Goal: Task Accomplishment & Management: Use online tool/utility

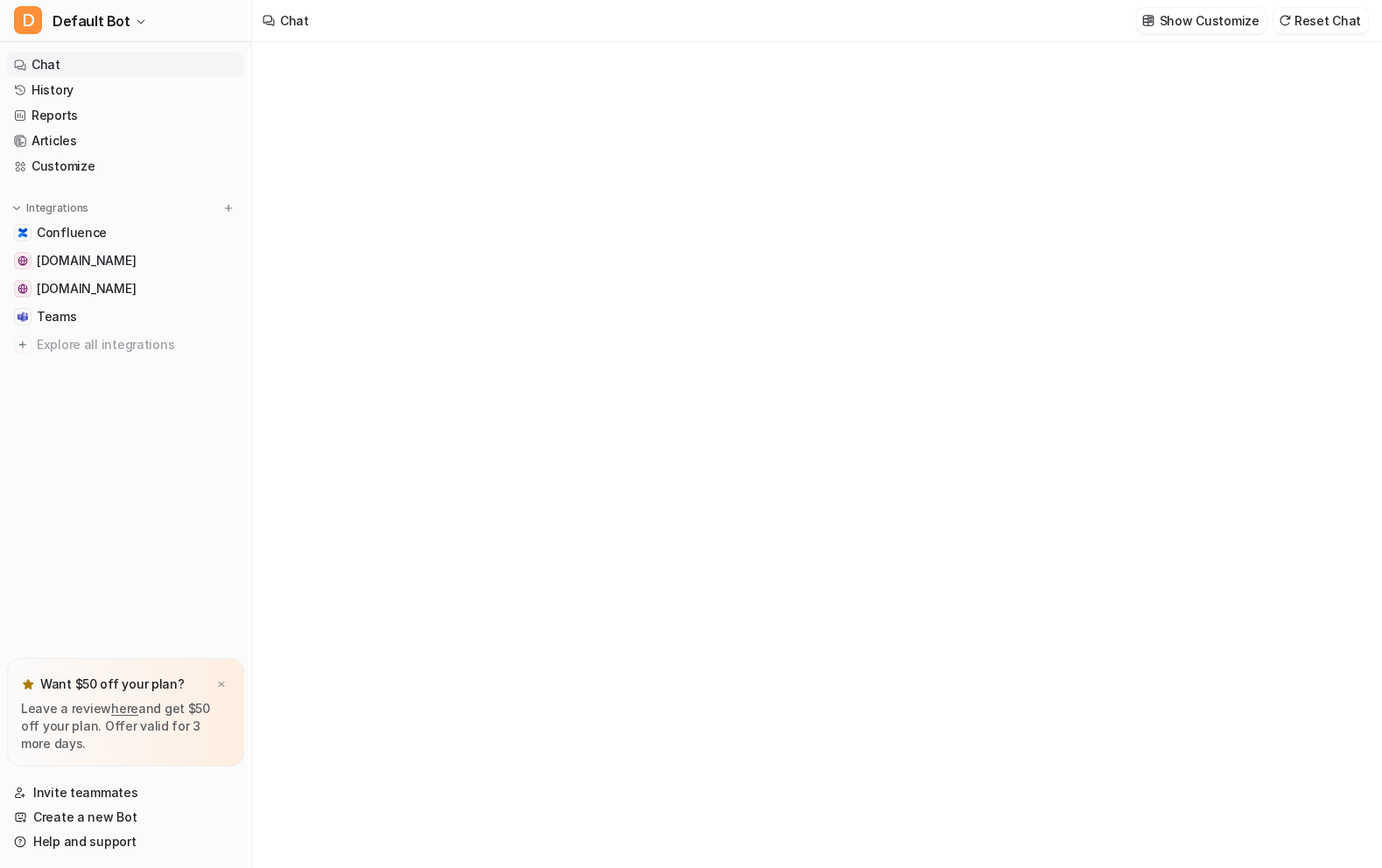
type textarea "**********"
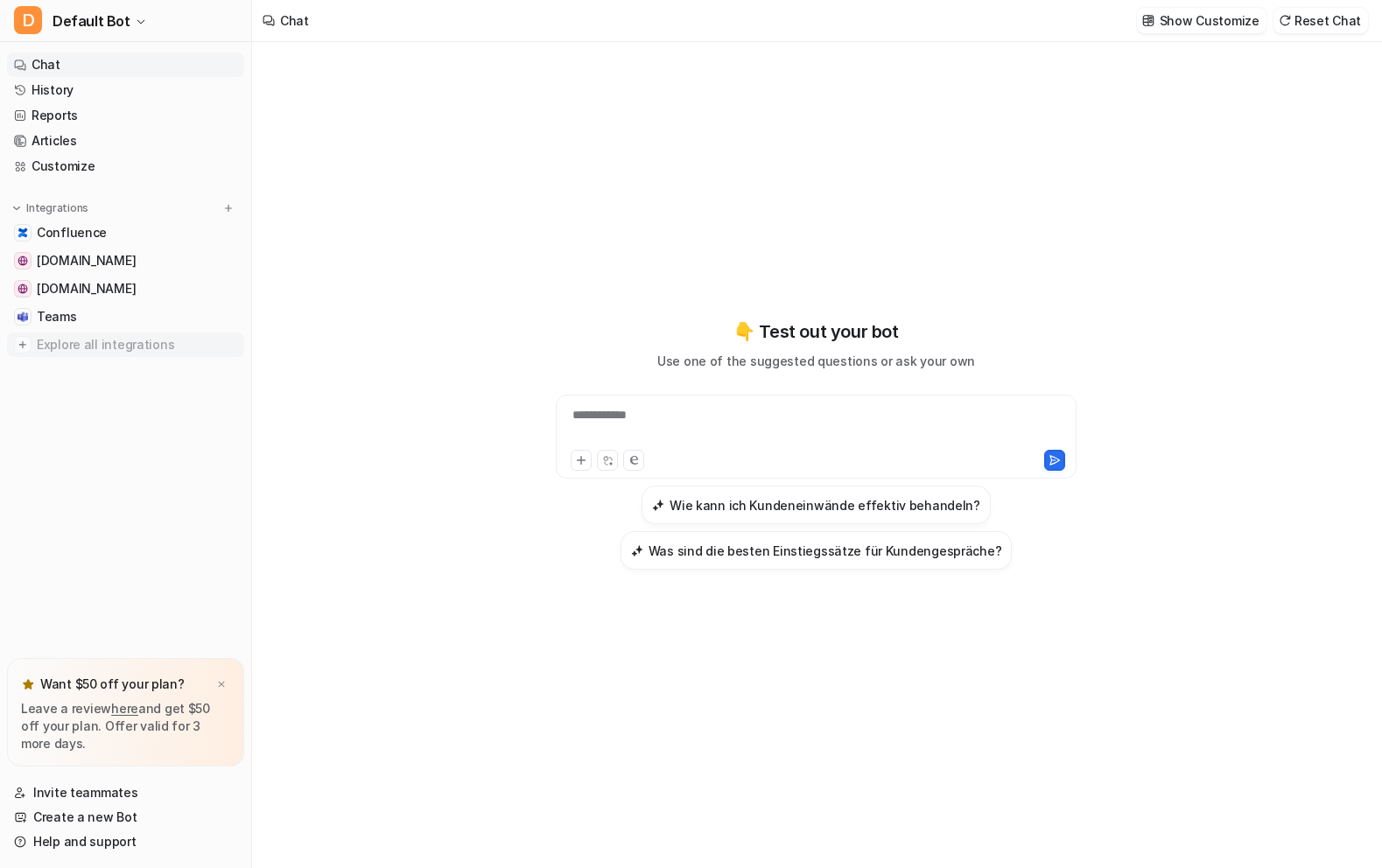
click at [98, 345] on span "Explore all integrations" at bounding box center [137, 345] width 201 height 28
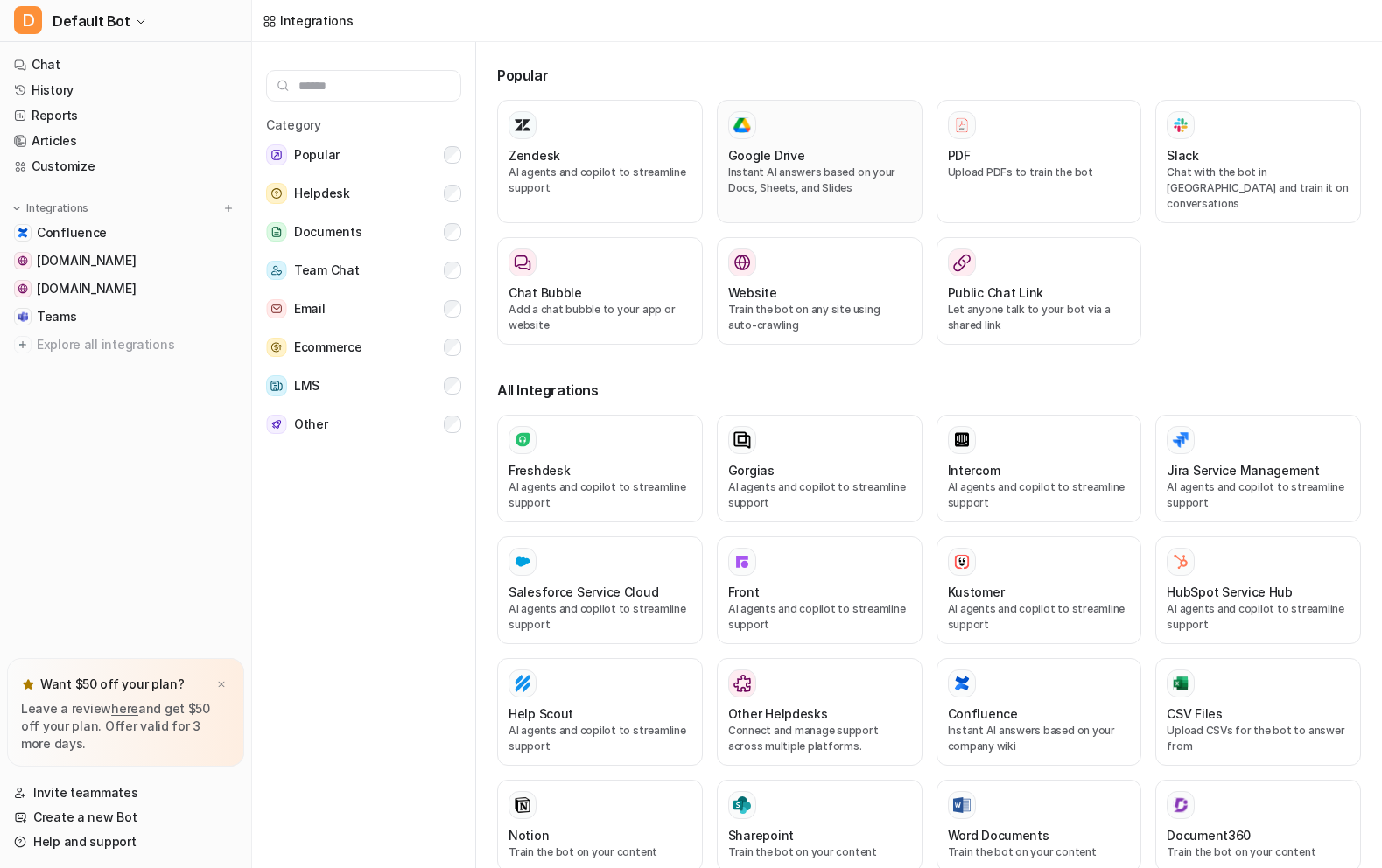
click at [849, 147] on div "Google Drive" at bounding box center [819, 155] width 183 height 18
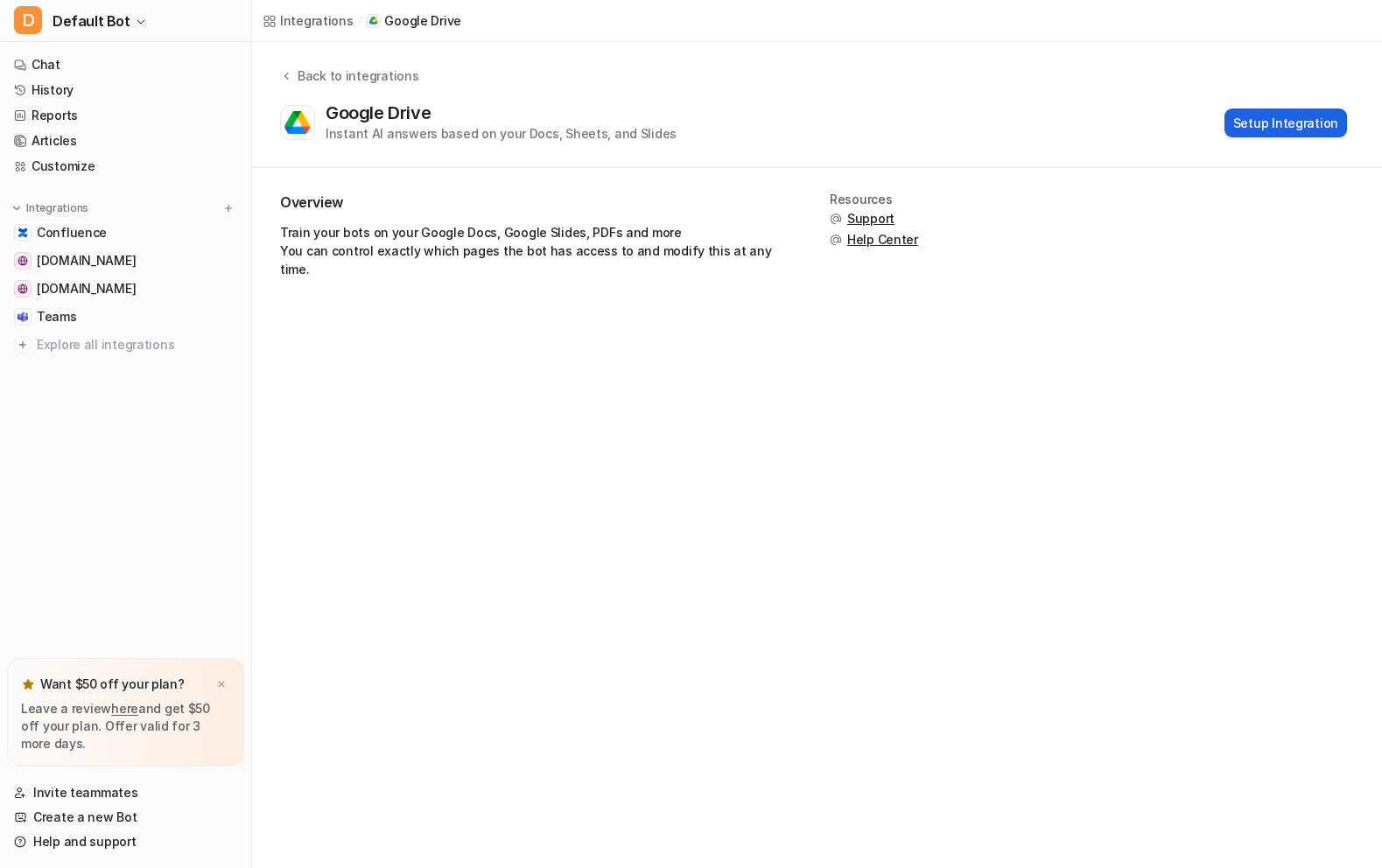
drag, startPoint x: 1221, startPoint y: 128, endPoint x: 1243, endPoint y: 127, distance: 22.0
click at [1222, 128] on div "Google Drive Instant AI answers based on your Docs, Sheets, and Slides Setup In…" at bounding box center [813, 123] width 1066 height 40
click at [1243, 127] on button "Setup Integration" at bounding box center [1286, 123] width 123 height 29
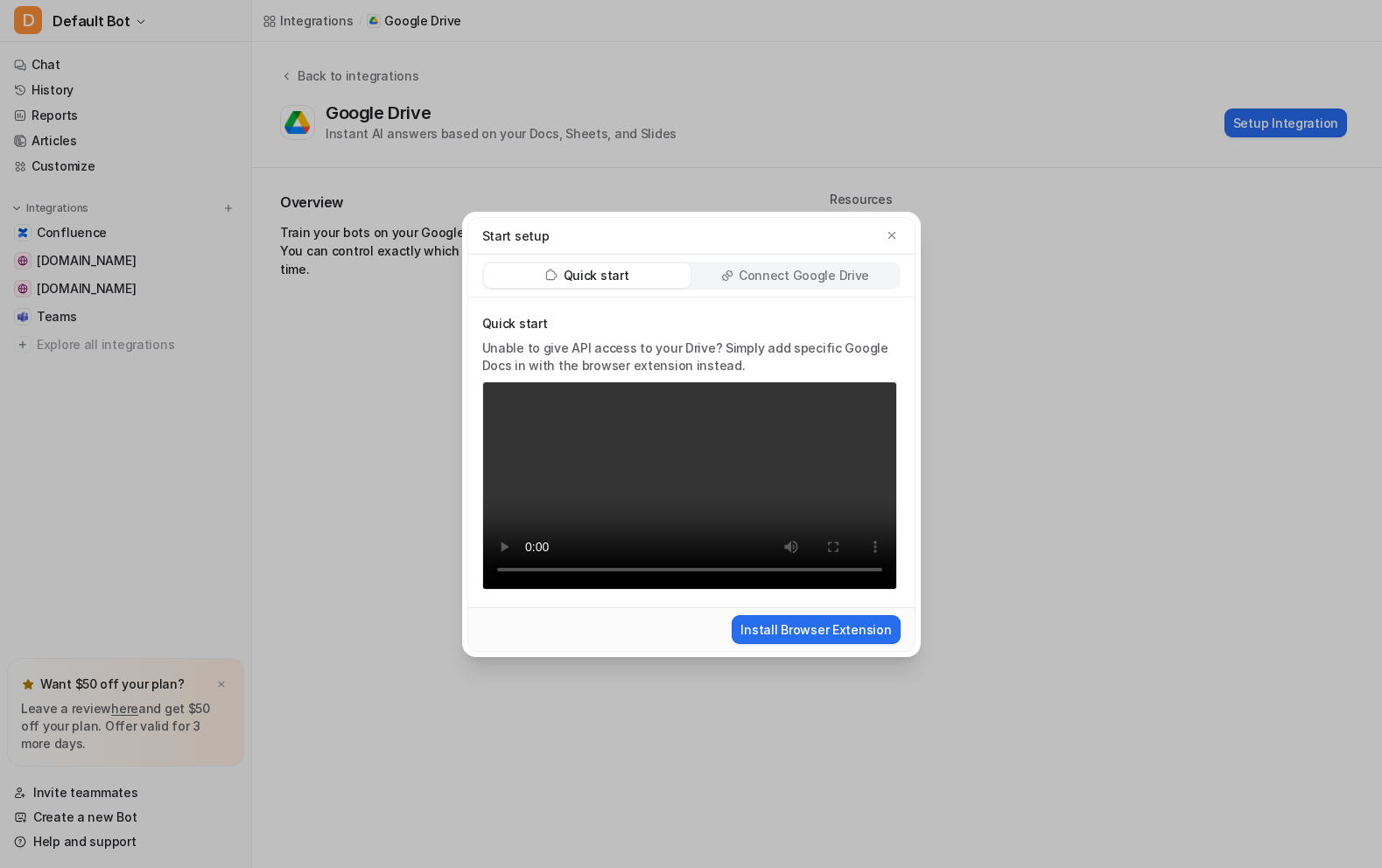
click at [794, 268] on p "Connect Google Drive" at bounding box center [803, 275] width 131 height 18
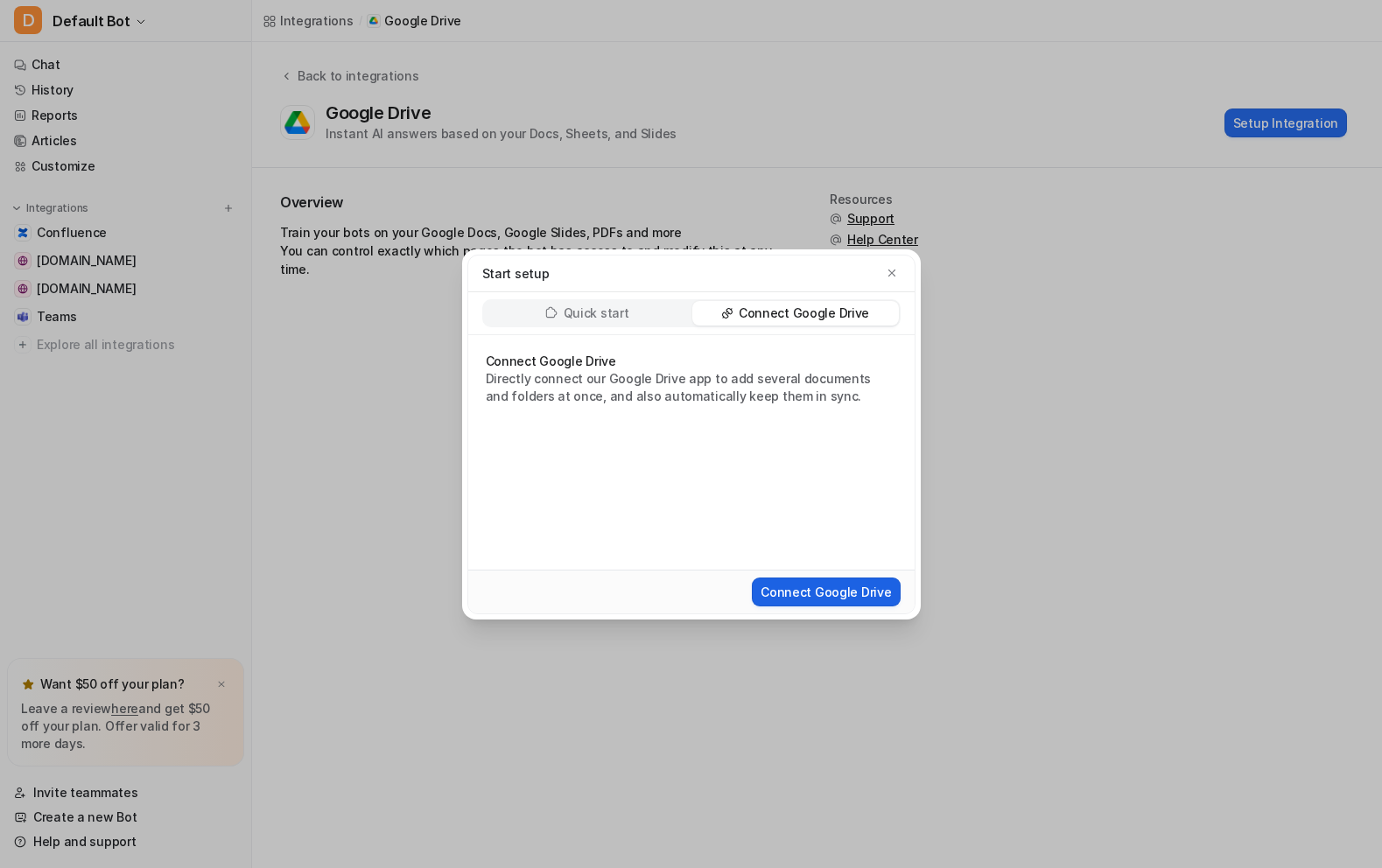
click at [841, 584] on button "Connect Google Drive" at bounding box center [825, 592] width 148 height 29
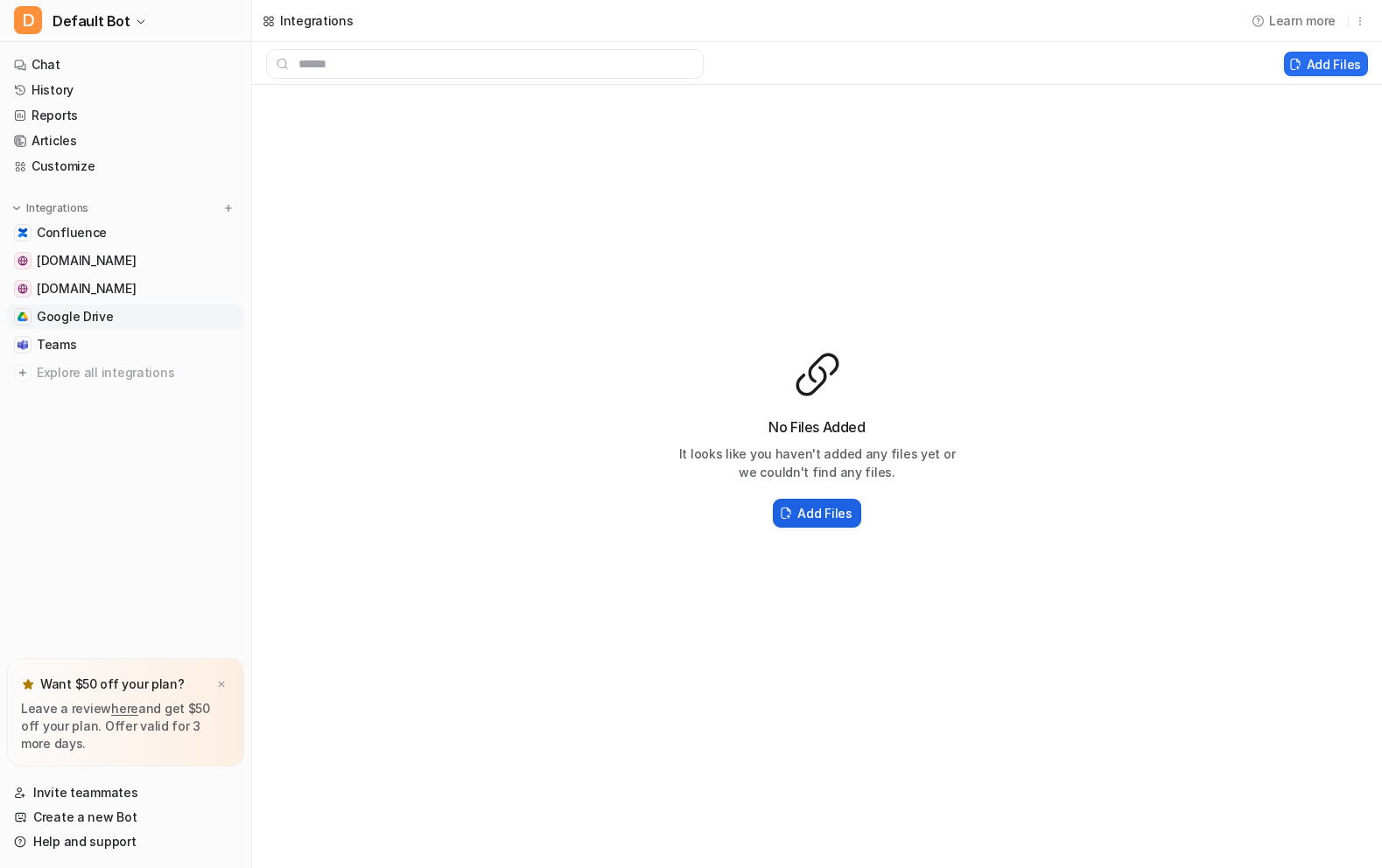
click at [828, 523] on button "Add Files" at bounding box center [816, 513] width 88 height 29
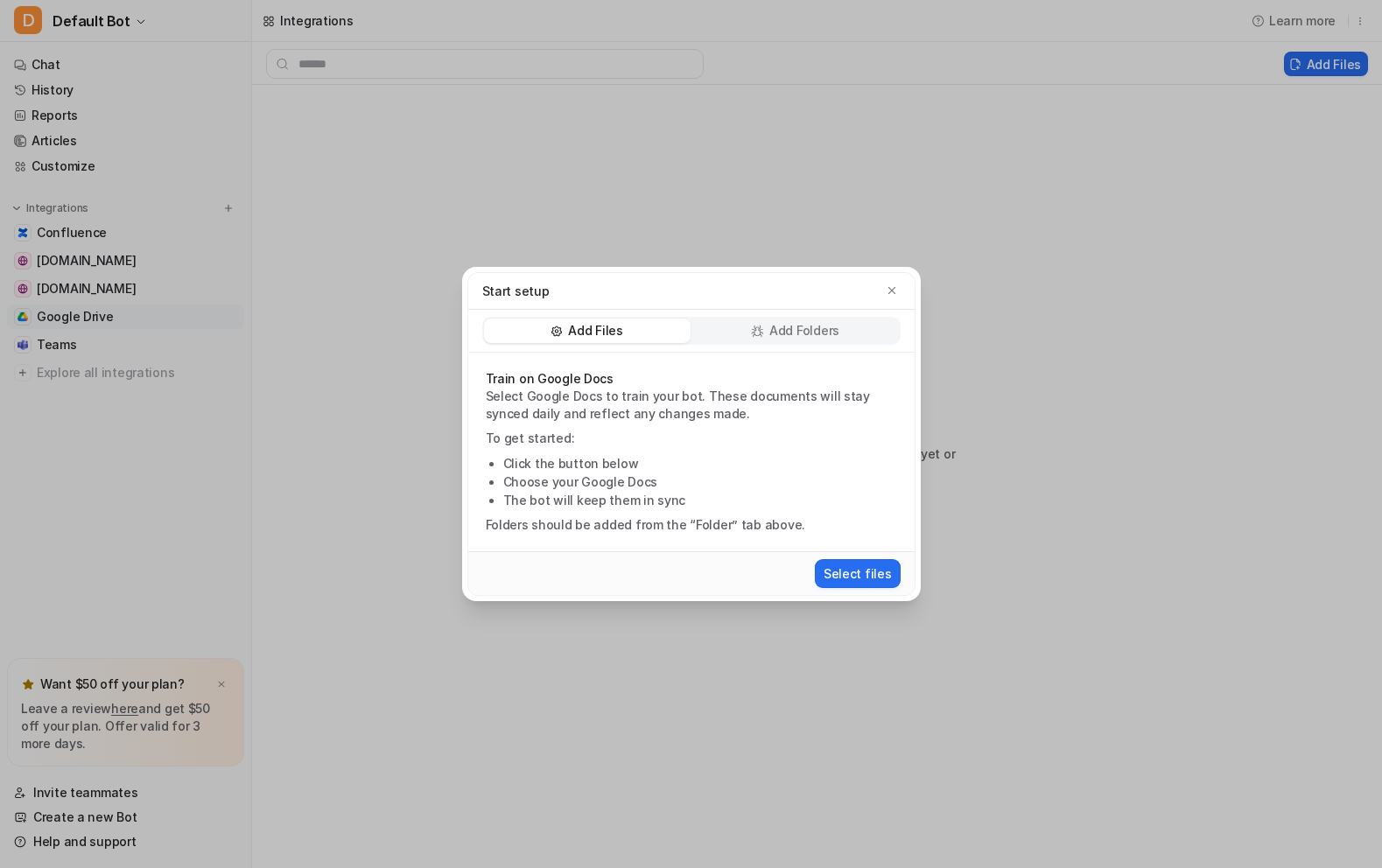
click at [794, 325] on p "Add Folders" at bounding box center [804, 331] width 70 height 18
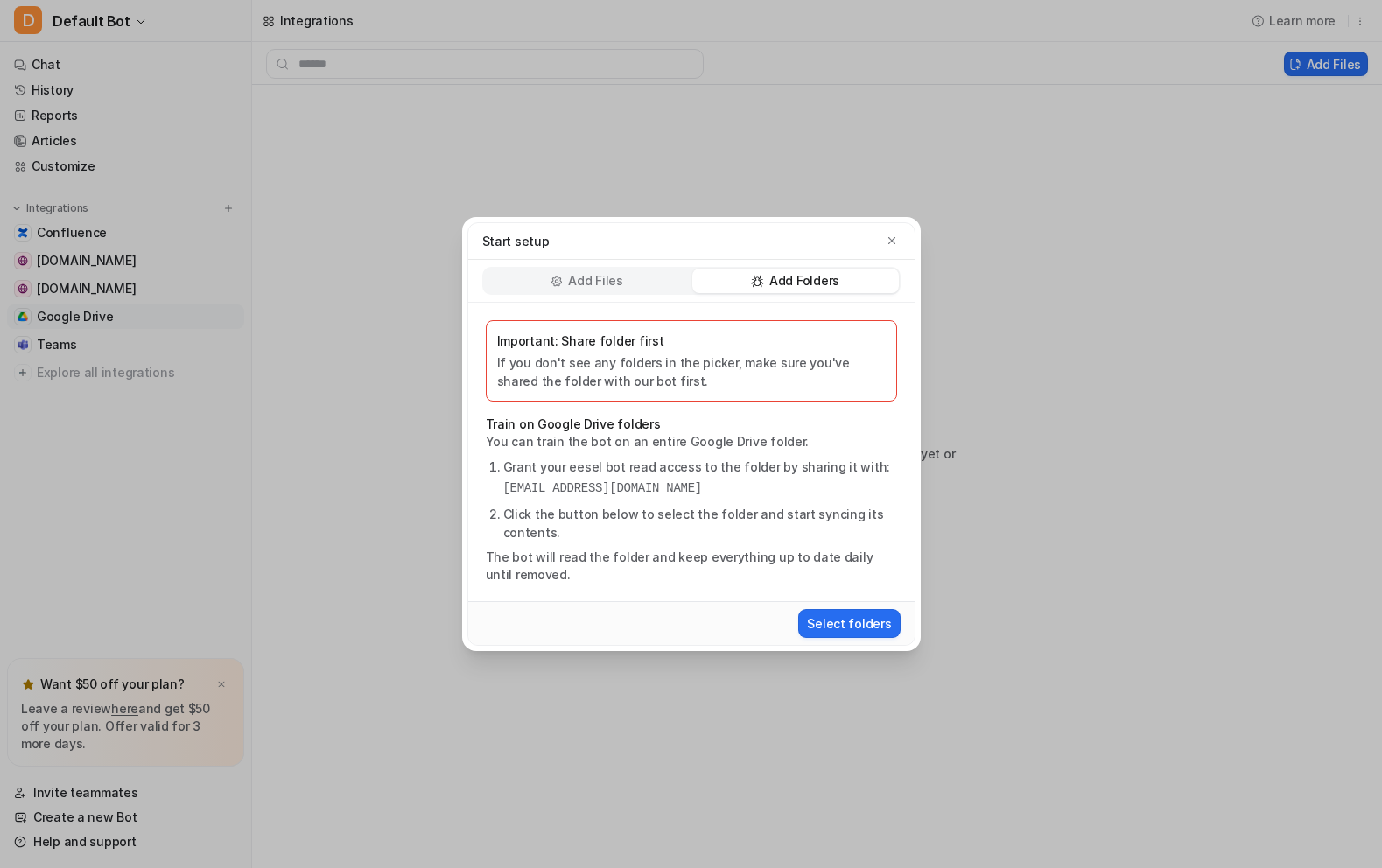
drag, startPoint x: 801, startPoint y: 488, endPoint x: 488, endPoint y: 493, distance: 313.0
click at [488, 493] on ol "Grant your eesel bot read access to the folder by sharing it with: [EMAIL_ADDRE…" at bounding box center [691, 500] width 411 height 84
copy pre "[EMAIL_ADDRESS][DOMAIN_NAME]"
click at [659, 542] on div "Important: Share folder first If you don't see any folders in the picker, make …" at bounding box center [691, 452] width 446 height 298
click at [844, 623] on button "Select folders" at bounding box center [849, 623] width 102 height 29
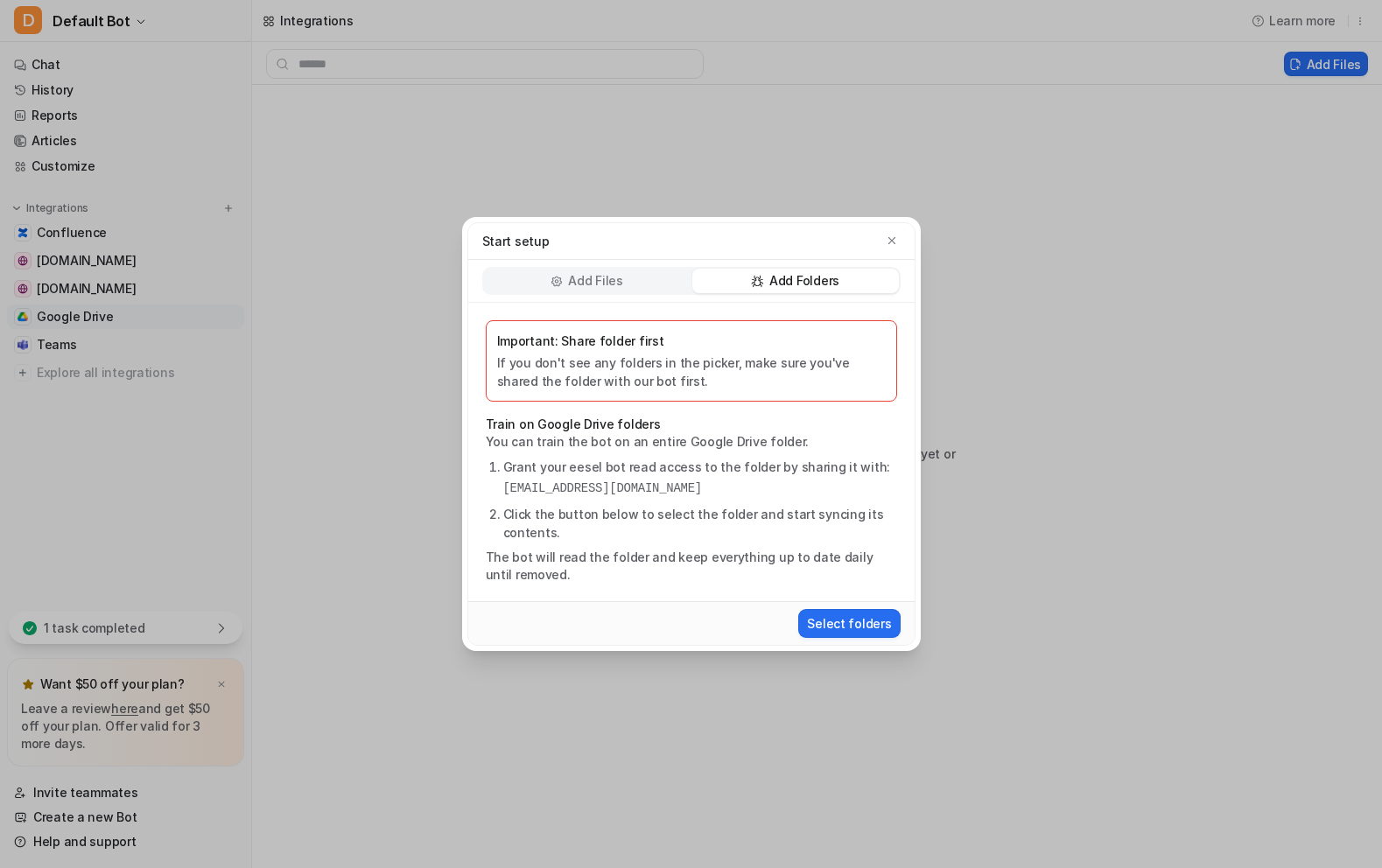
click at [630, 284] on div "Add Files" at bounding box center [588, 281] width 207 height 25
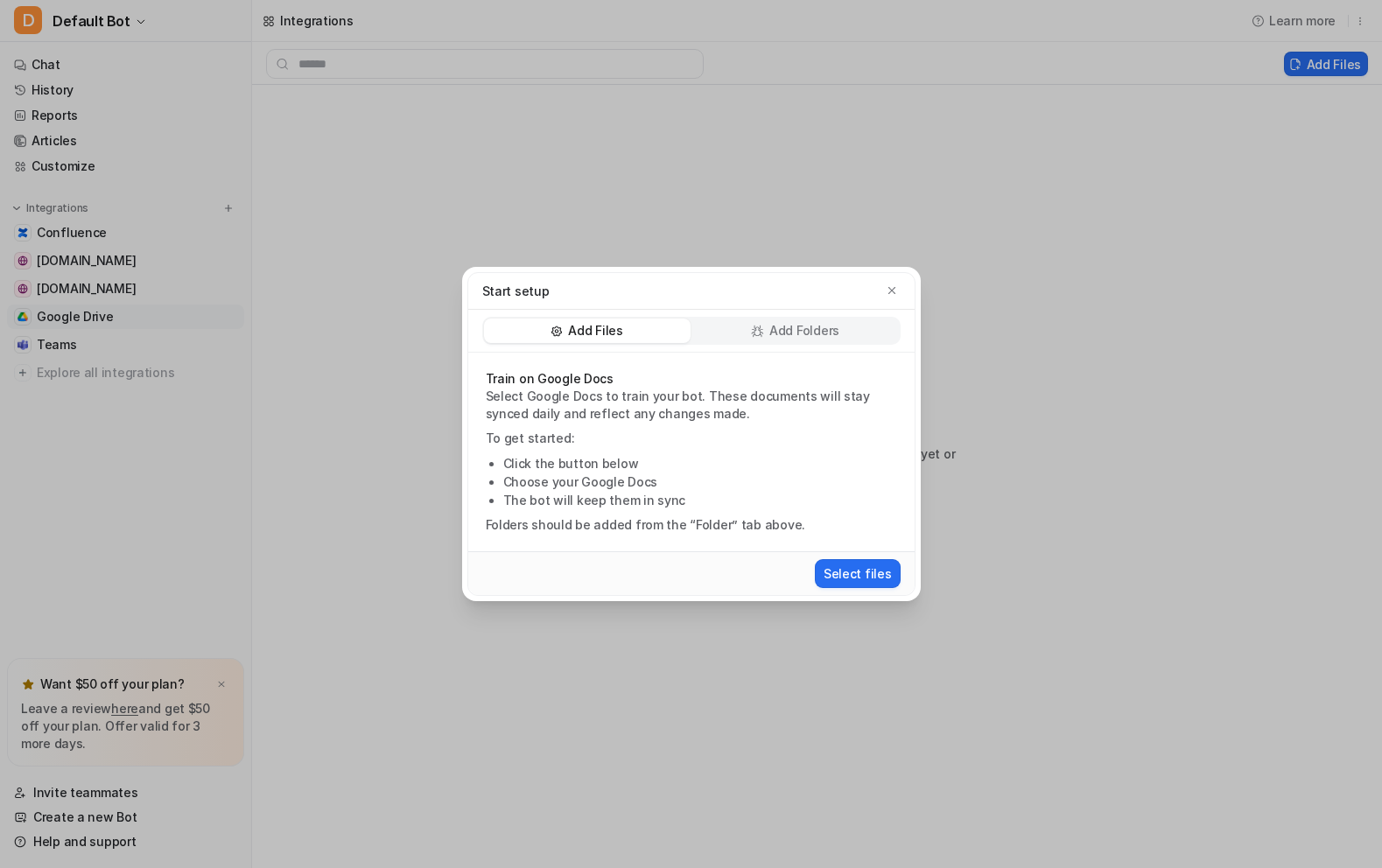
click at [770, 334] on p "Add Folders" at bounding box center [804, 331] width 70 height 18
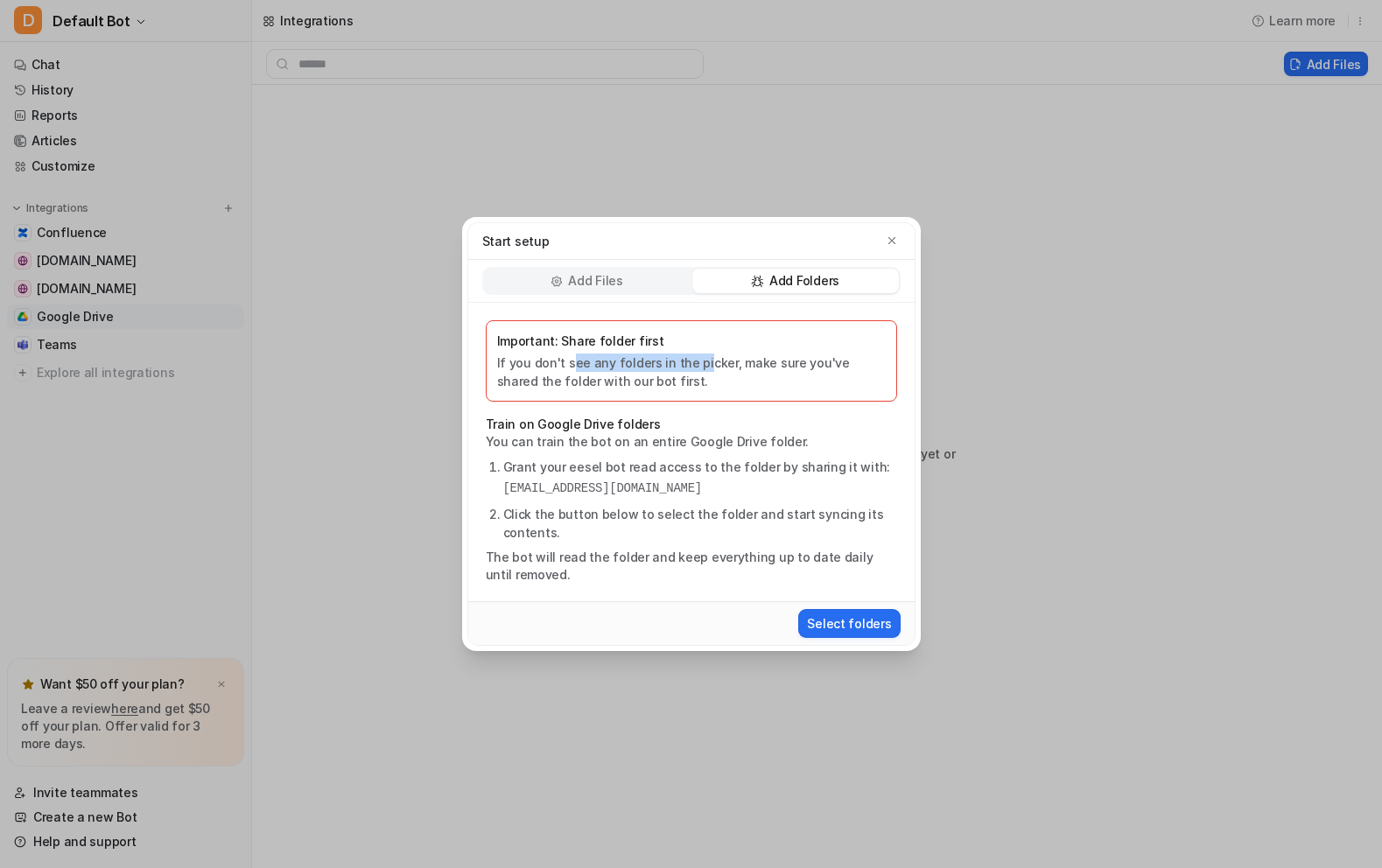
drag, startPoint x: 612, startPoint y: 364, endPoint x: 752, endPoint y: 380, distance: 140.9
click at [697, 365] on p "If you don't see any folders in the picker, make sure you've shared the folder …" at bounding box center [691, 372] width 388 height 37
drag, startPoint x: 774, startPoint y: 382, endPoint x: 844, endPoint y: 580, distance: 210.0
click at [780, 400] on div "Important: Share folder first If you don't see any folders in the picker, make …" at bounding box center [691, 360] width 411 height 82
click at [854, 631] on button "Select folders" at bounding box center [849, 623] width 102 height 29
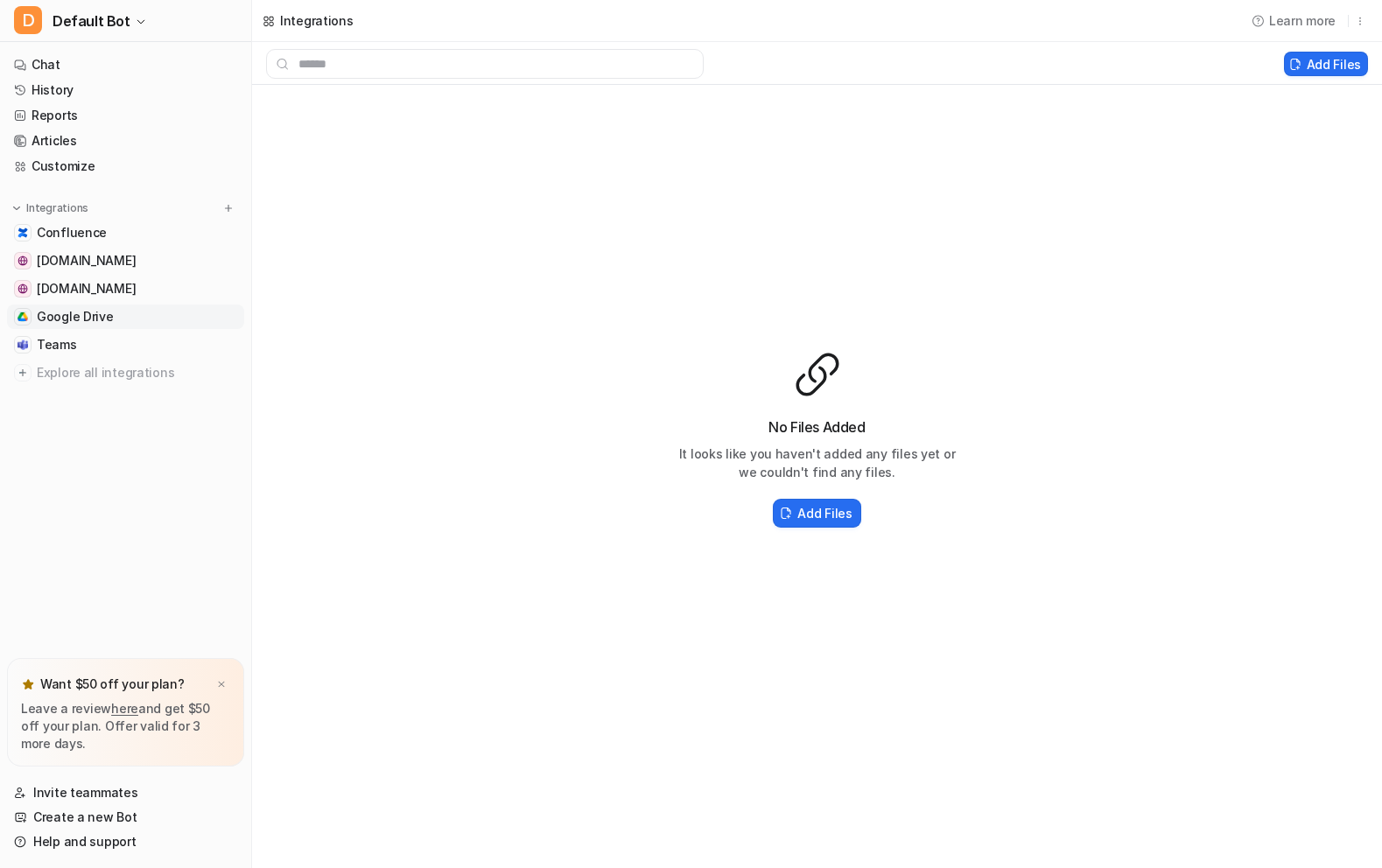
drag, startPoint x: 462, startPoint y: 331, endPoint x: 308, endPoint y: 338, distance: 154.2
click at [462, 331] on div "No Files Added It looks like you haven't added any files yet or we couldn't fin…" at bounding box center [816, 440] width 1129 height 710
click at [63, 349] on span "Teams" at bounding box center [57, 345] width 40 height 18
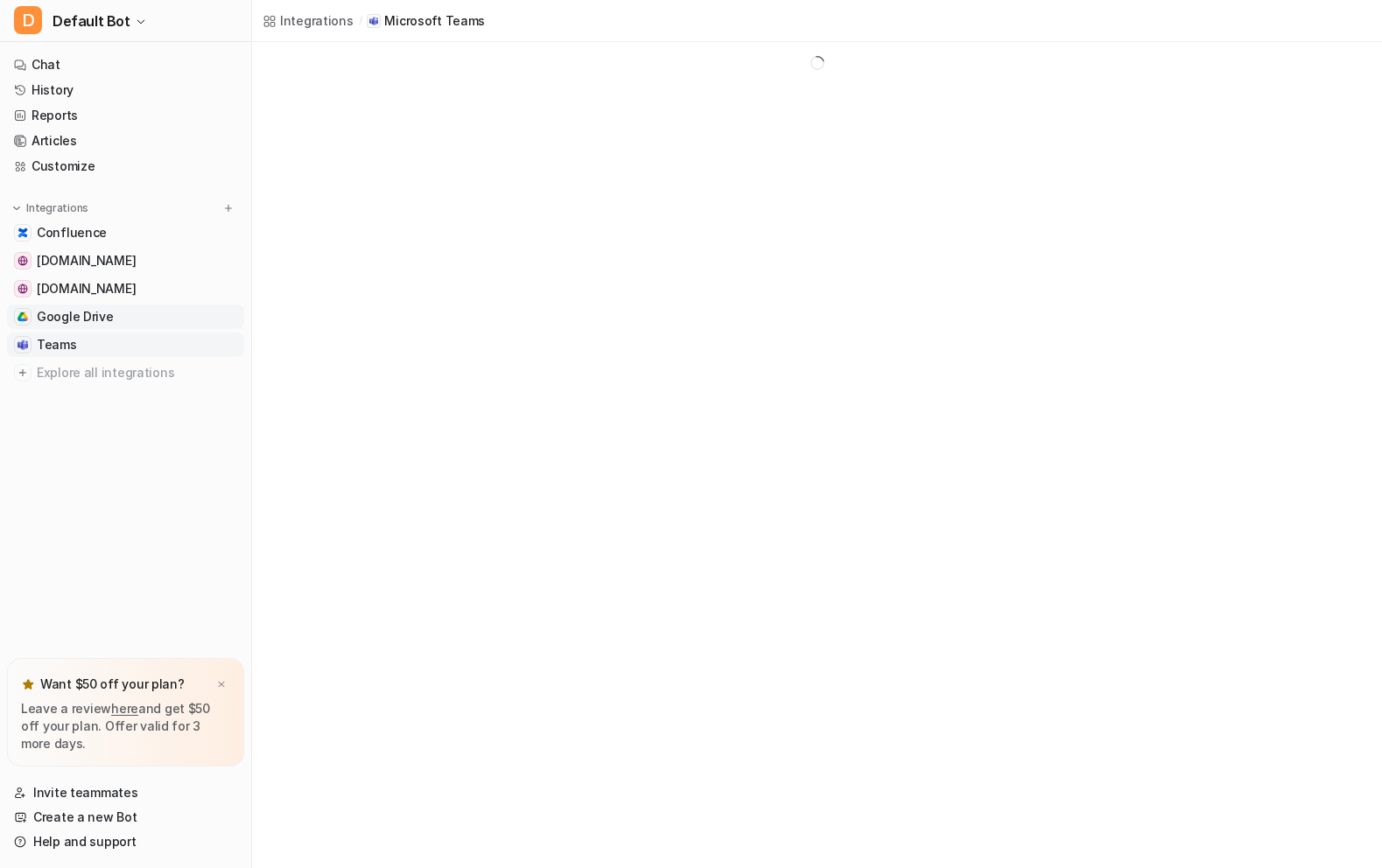
click at [89, 321] on span "Google Drive" at bounding box center [75, 317] width 77 height 18
click at [405, 149] on link "[URL][DOMAIN_NAME]" at bounding box center [359, 146] width 131 height 15
